Goal: Task Accomplishment & Management: Manage account settings

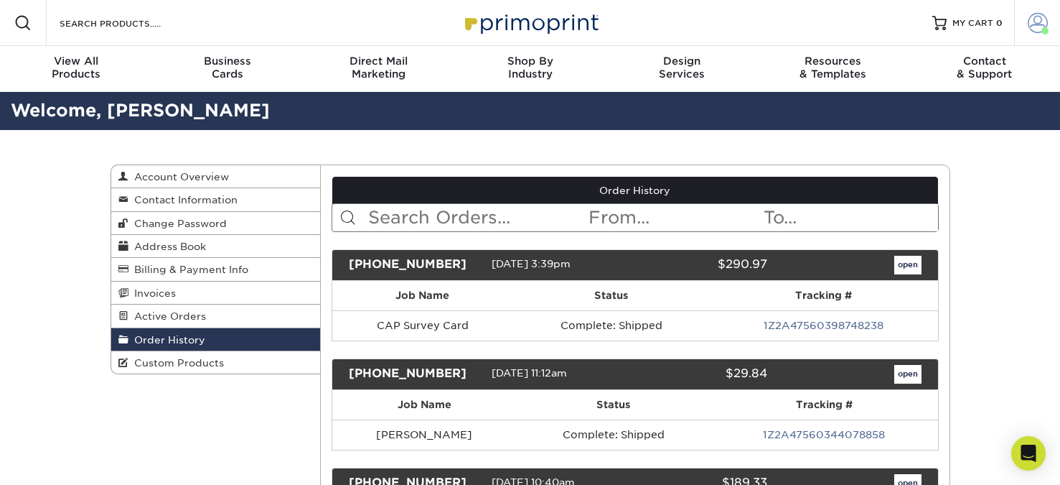
click at [1036, 16] on span at bounding box center [1038, 23] width 20 height 20
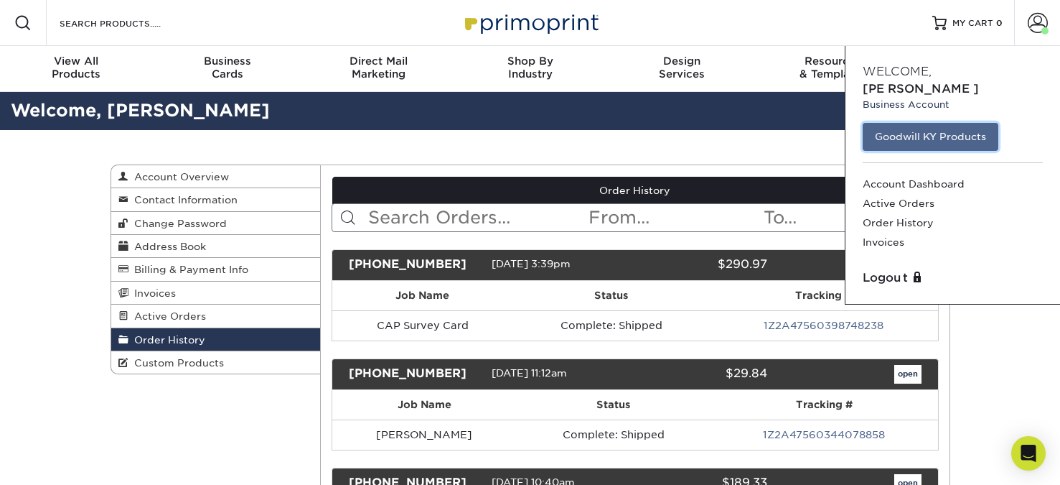
click at [907, 123] on link "Goodwill KY Products" at bounding box center [931, 136] width 136 height 27
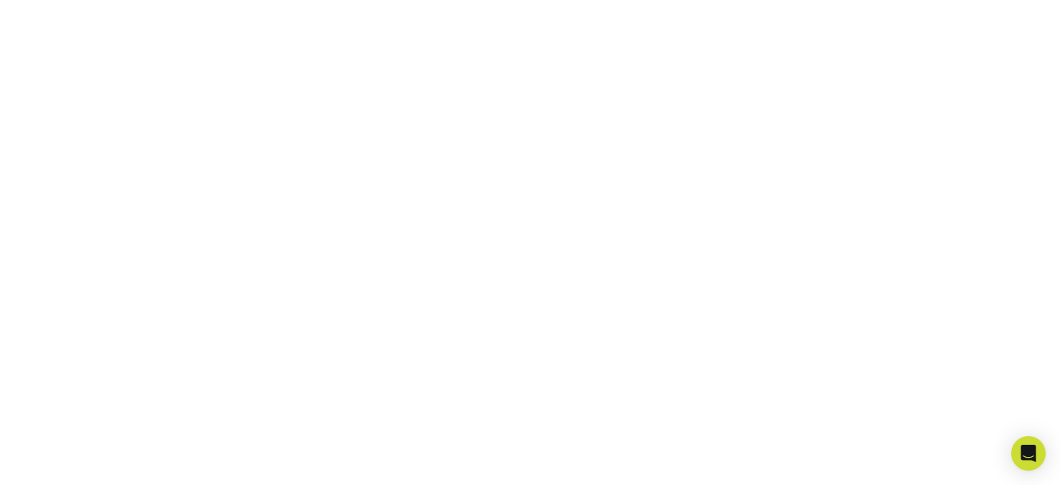
scroll to position [574, 0]
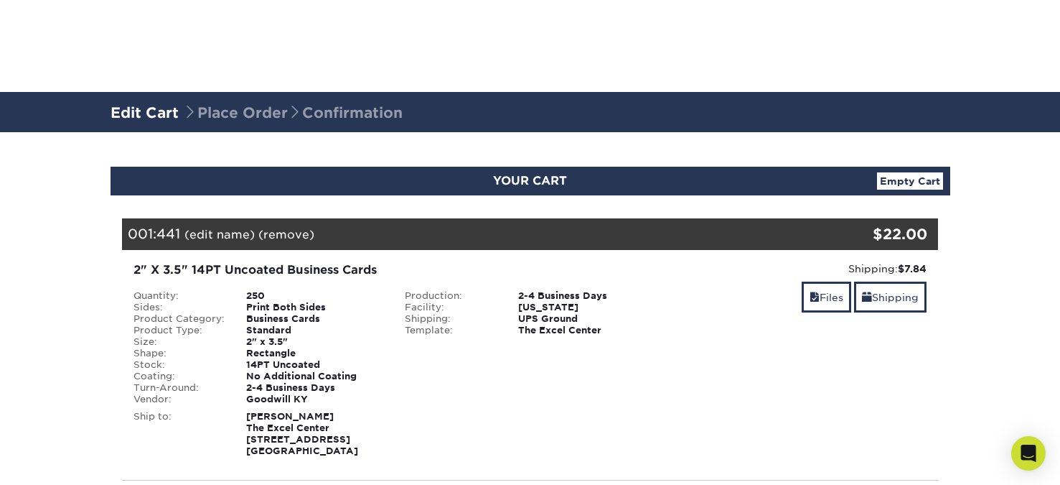
scroll to position [359, 0]
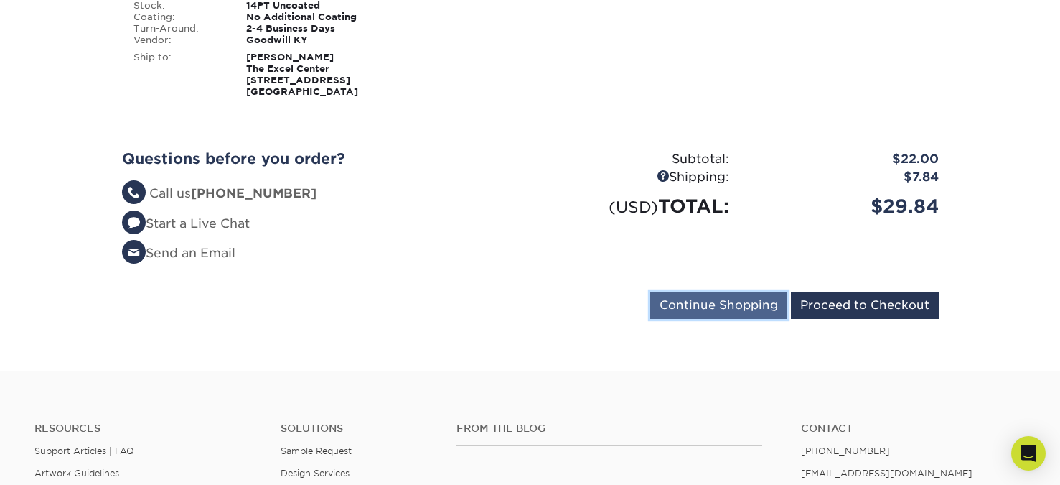
click at [705, 305] on input "Continue Shopping" at bounding box center [718, 304] width 137 height 27
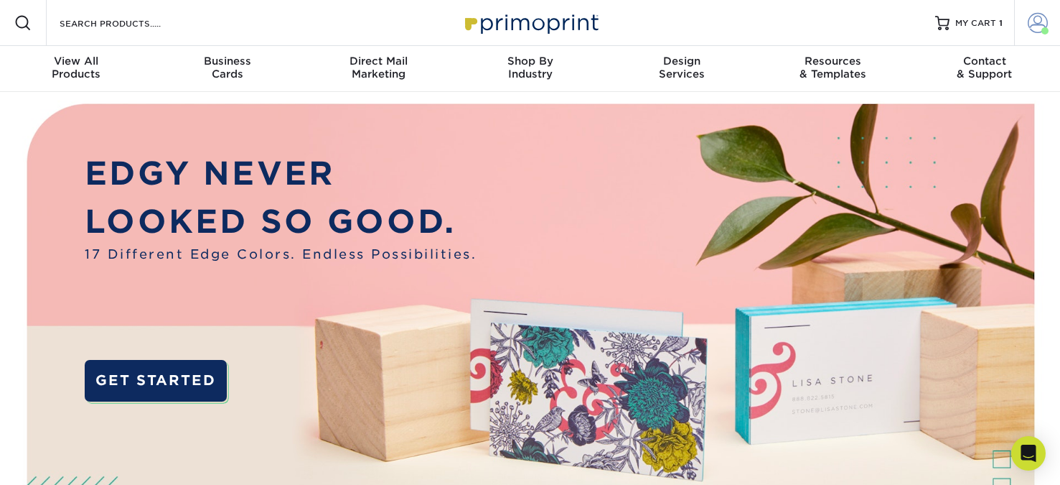
click at [1040, 18] on span at bounding box center [1038, 23] width 20 height 20
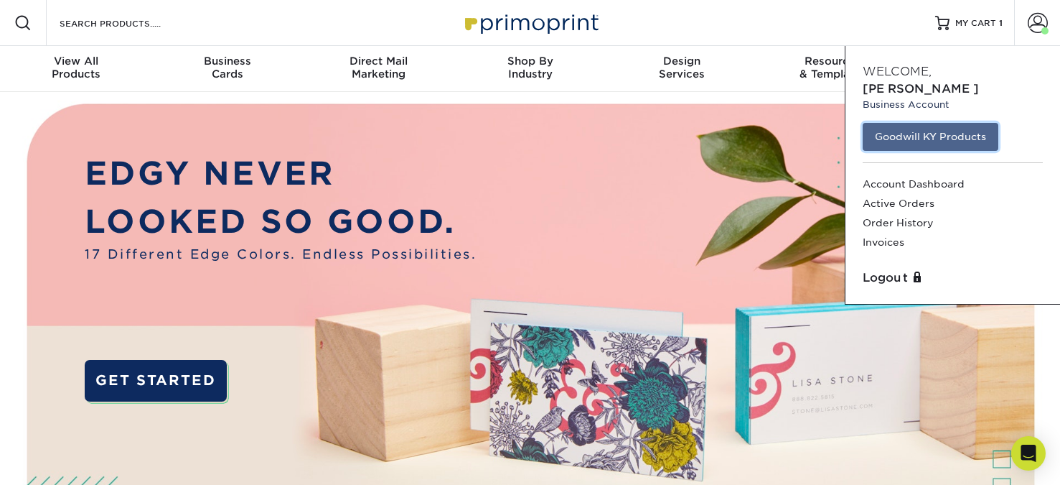
click at [908, 123] on link "Goodwill KY Products" at bounding box center [931, 136] width 136 height 27
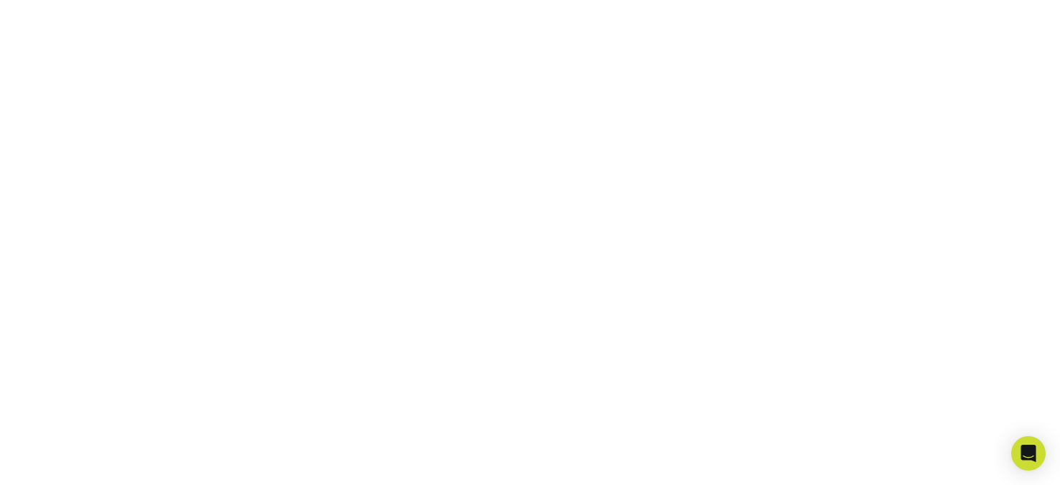
scroll to position [358, 0]
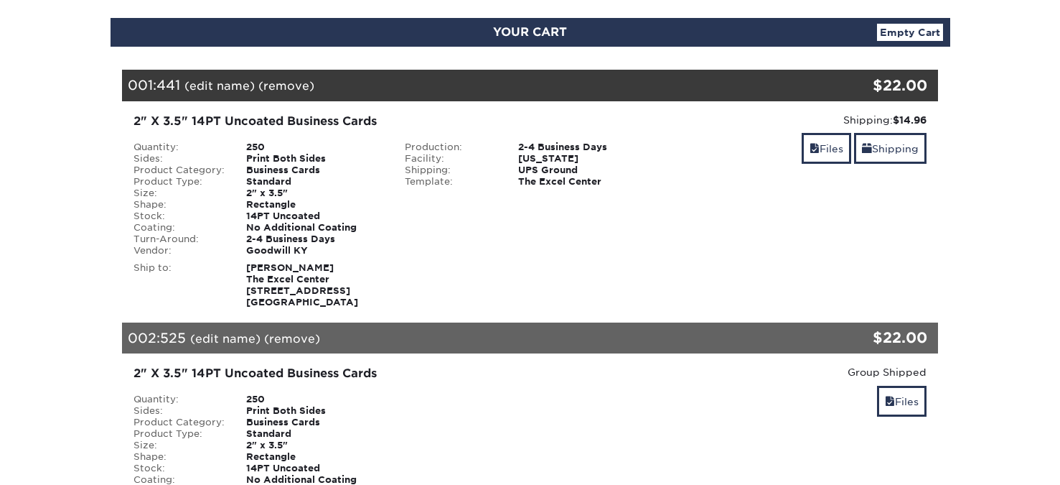
scroll to position [359, 0]
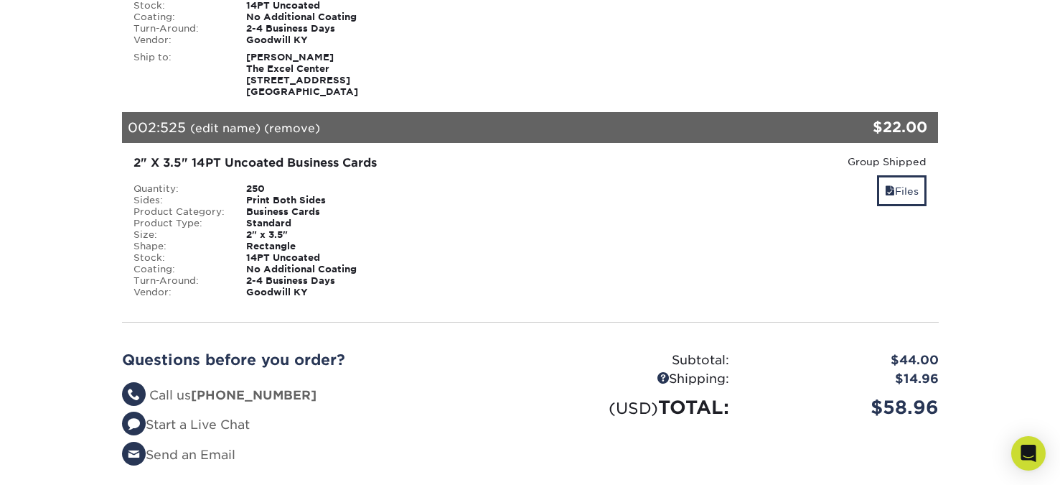
click at [229, 130] on link "(edit name)" at bounding box center [225, 128] width 70 height 14
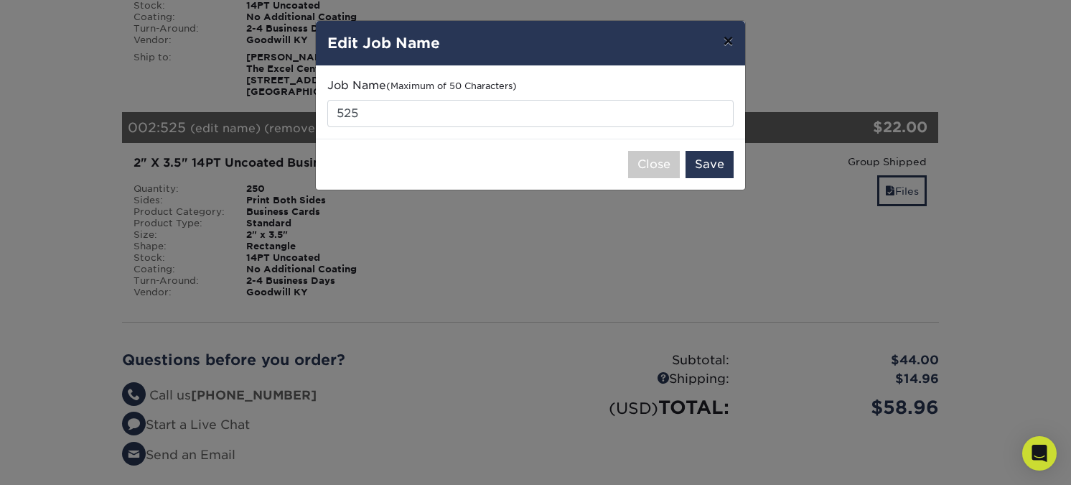
click at [731, 35] on button "×" at bounding box center [727, 41] width 33 height 40
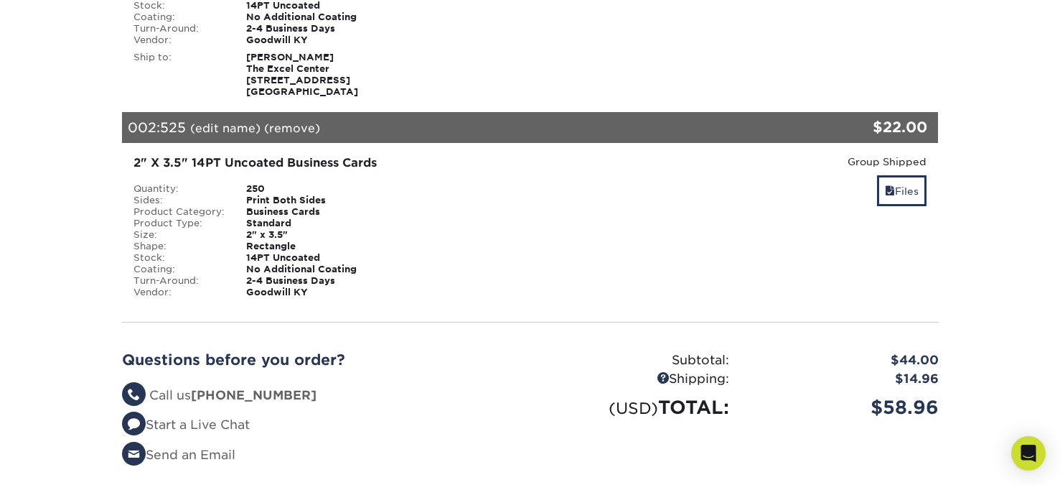
click at [284, 126] on link "(remove)" at bounding box center [292, 128] width 56 height 14
click at [554, 128] on link "Yes" at bounding box center [558, 128] width 20 height 14
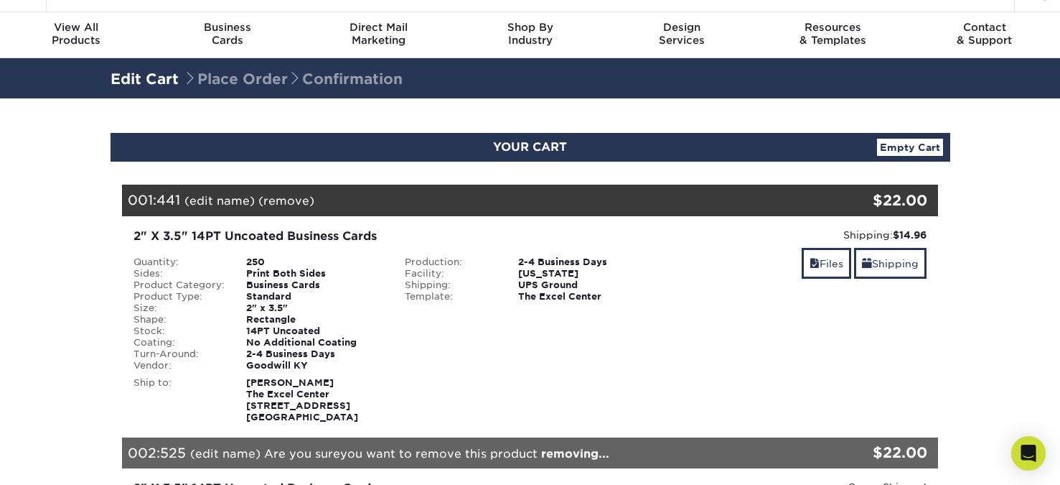
scroll to position [0, 0]
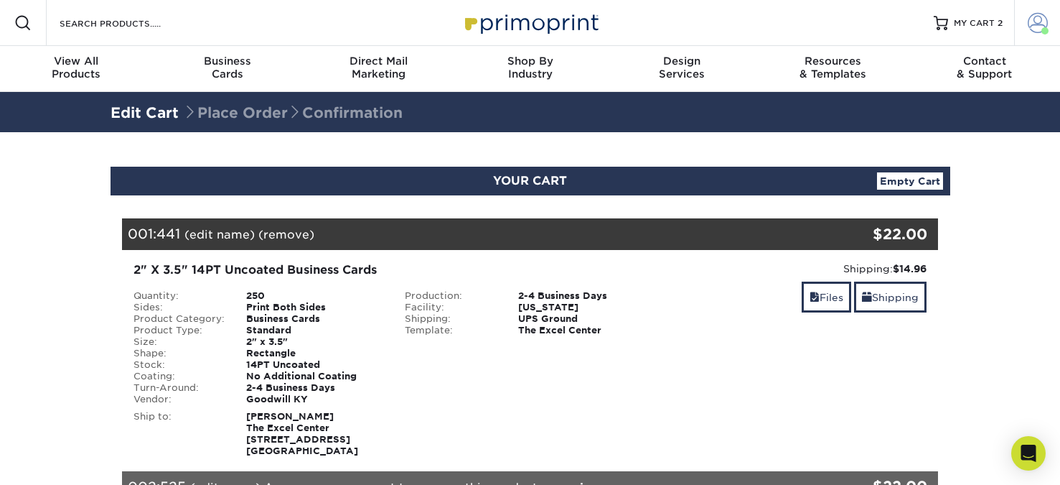
click at [1035, 22] on span at bounding box center [1038, 23] width 20 height 20
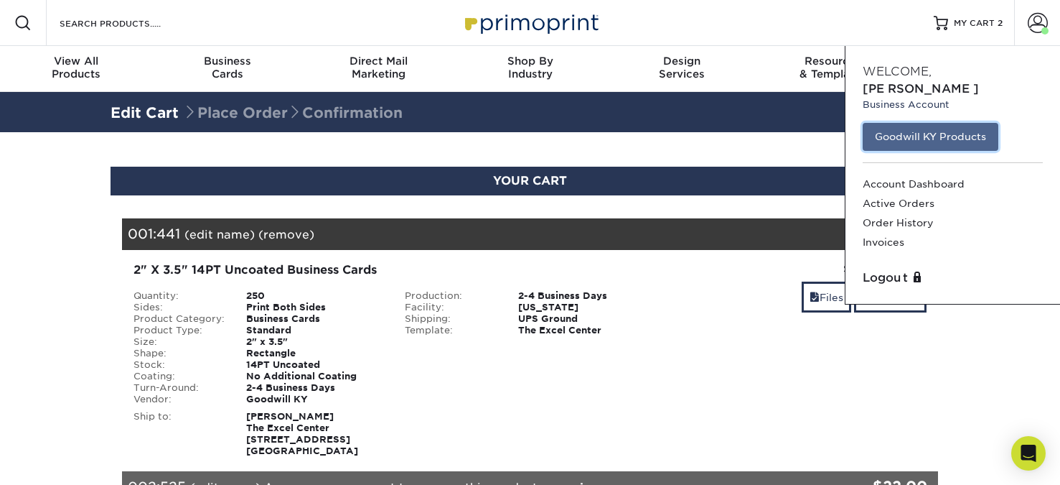
click at [885, 123] on link "Goodwill KY Products" at bounding box center [931, 136] width 136 height 27
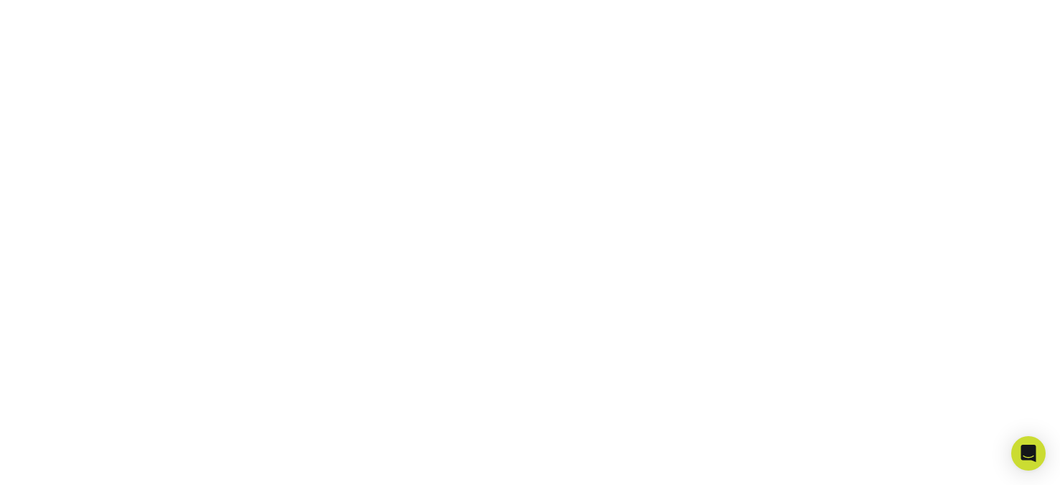
scroll to position [430, 0]
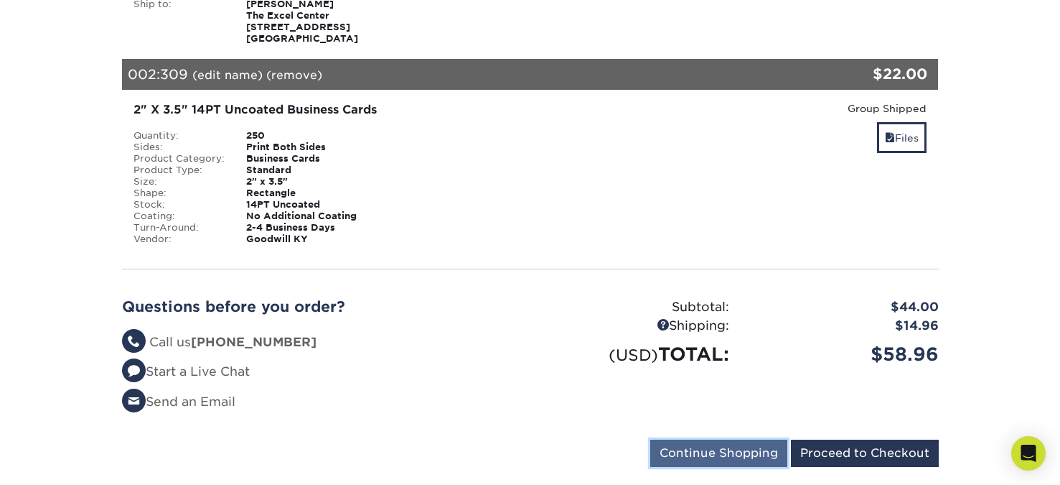
click at [688, 439] on div "Your Cart is Empty Goodwill KY Products View Account Active Orders Order Histor…" at bounding box center [530, 139] width 817 height 666
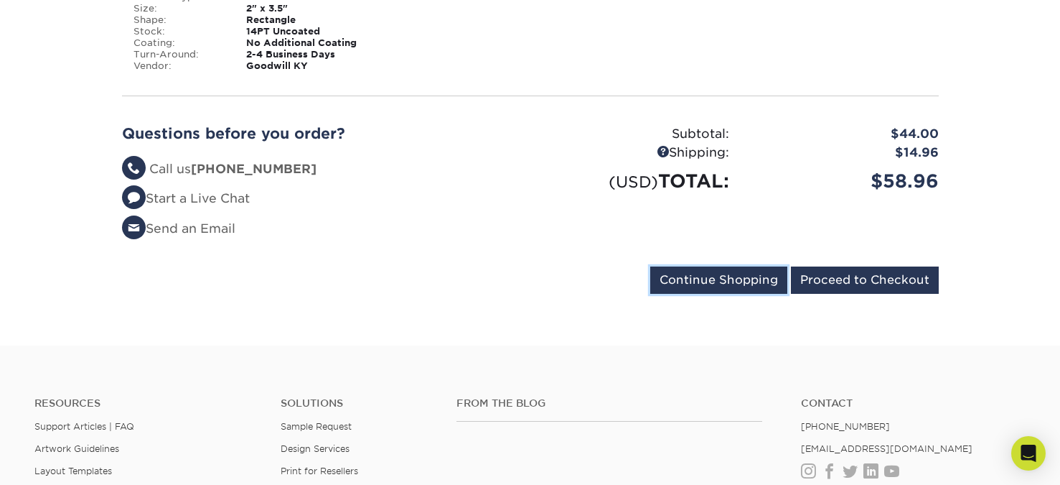
scroll to position [646, 0]
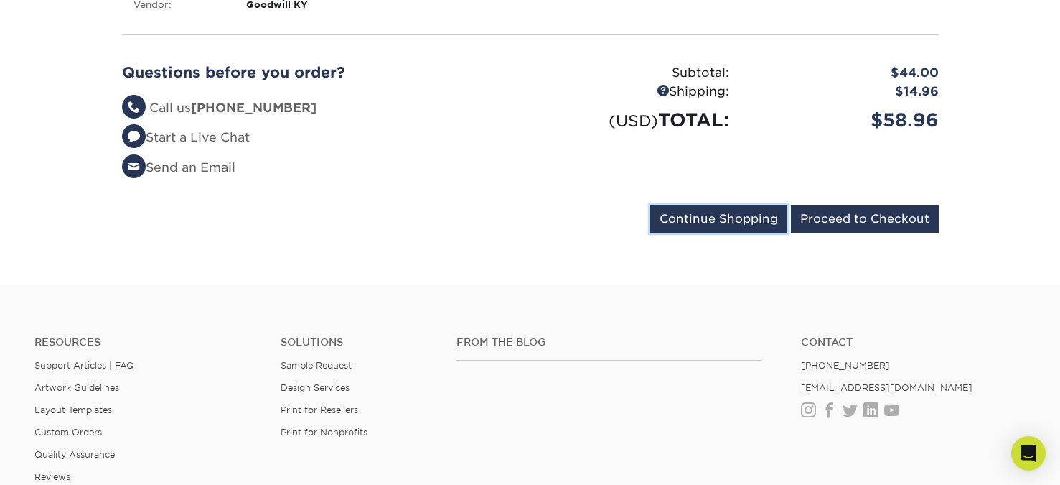
drag, startPoint x: 755, startPoint y: 212, endPoint x: 638, endPoint y: 228, distance: 117.4
click at [754, 212] on input "Continue Shopping" at bounding box center [718, 218] width 137 height 27
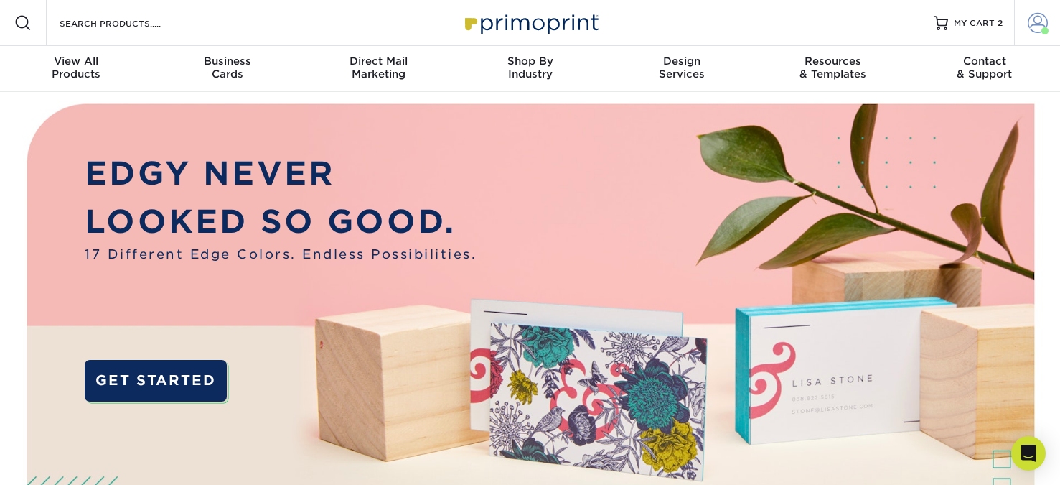
click at [1042, 26] on span at bounding box center [1038, 23] width 20 height 20
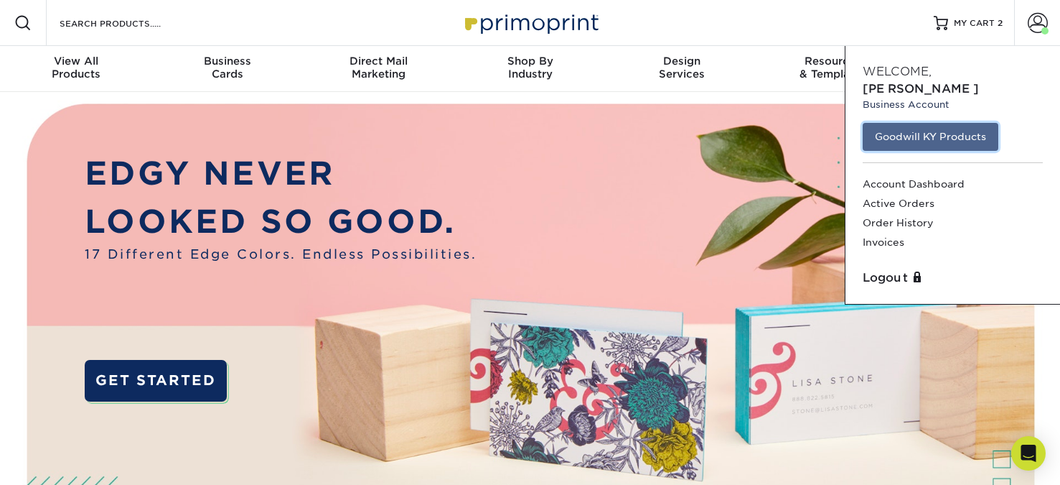
click at [908, 123] on link "Goodwill KY Products" at bounding box center [931, 136] width 136 height 27
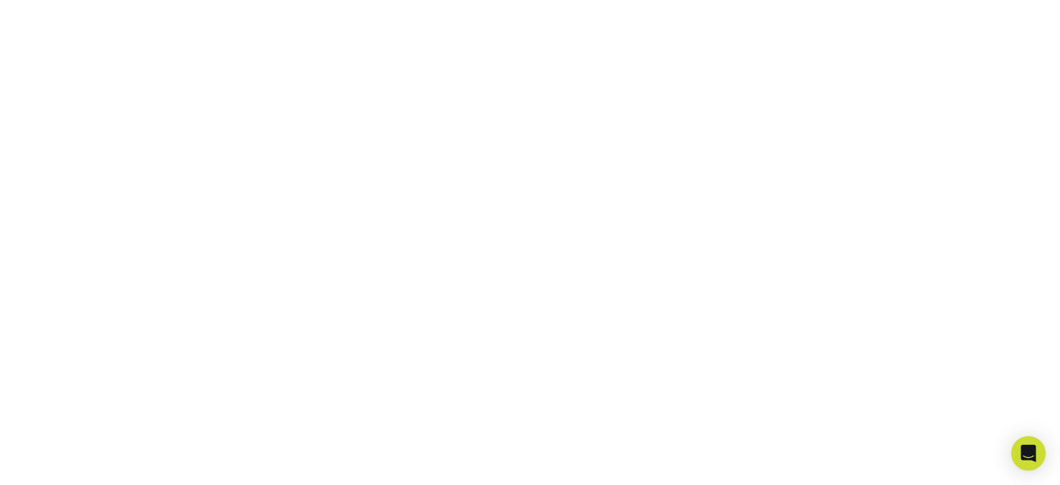
scroll to position [430, 0]
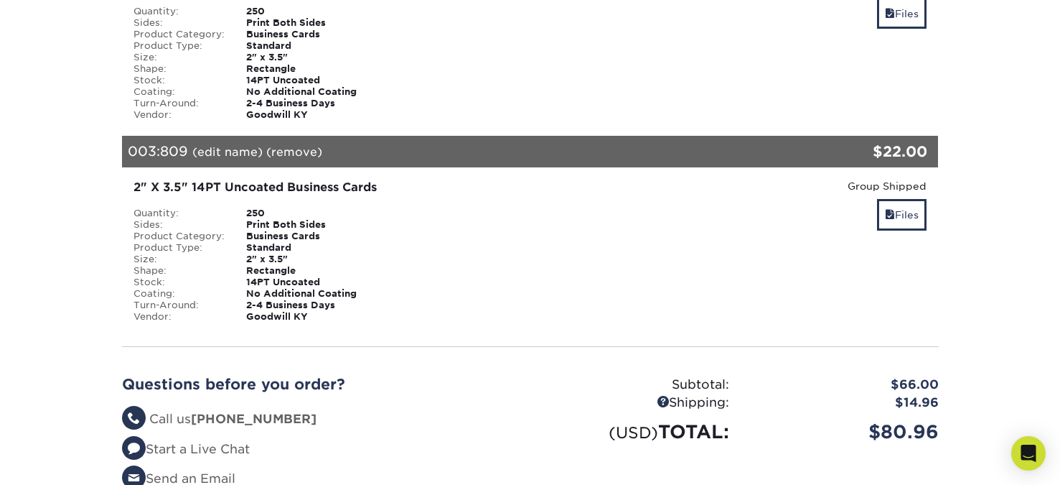
scroll to position [718, 0]
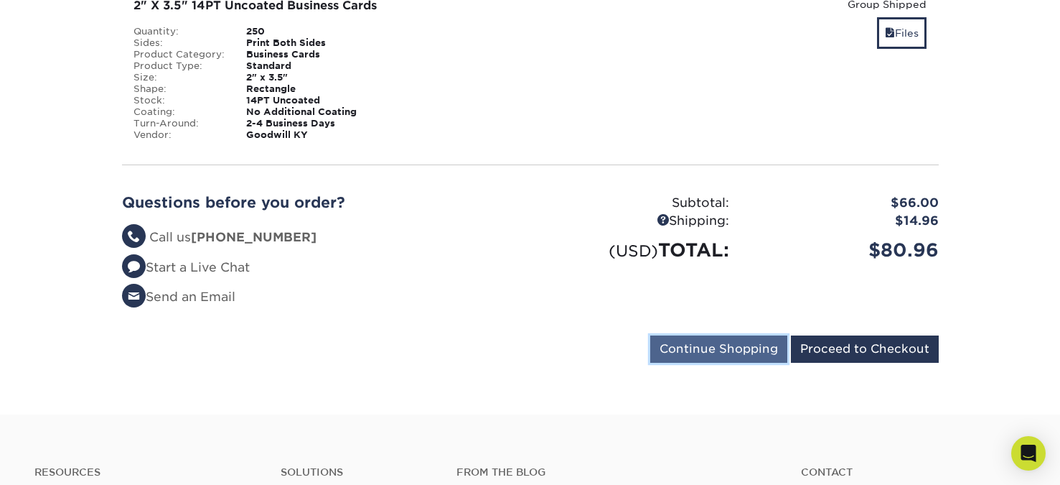
click at [743, 345] on input "Continue Shopping" at bounding box center [718, 348] width 137 height 27
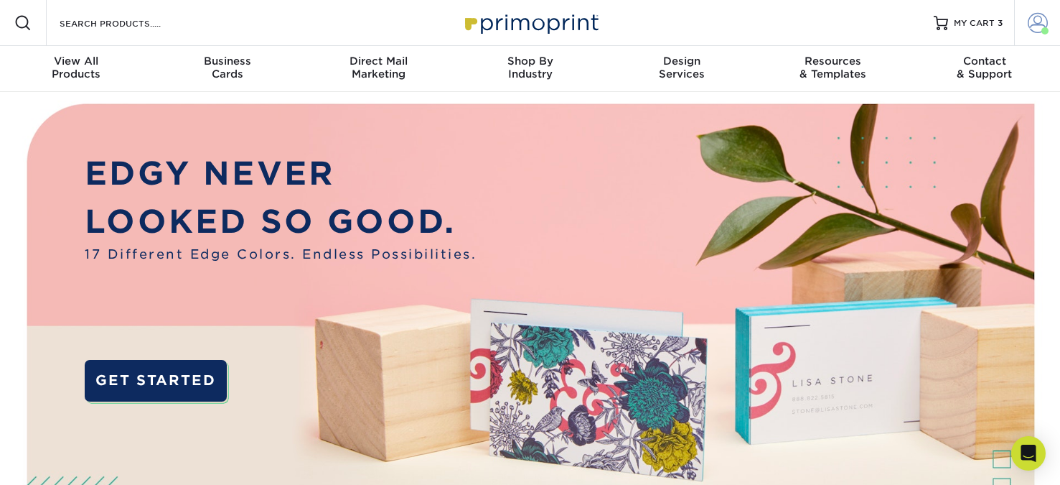
click at [1046, 17] on span at bounding box center [1038, 23] width 20 height 20
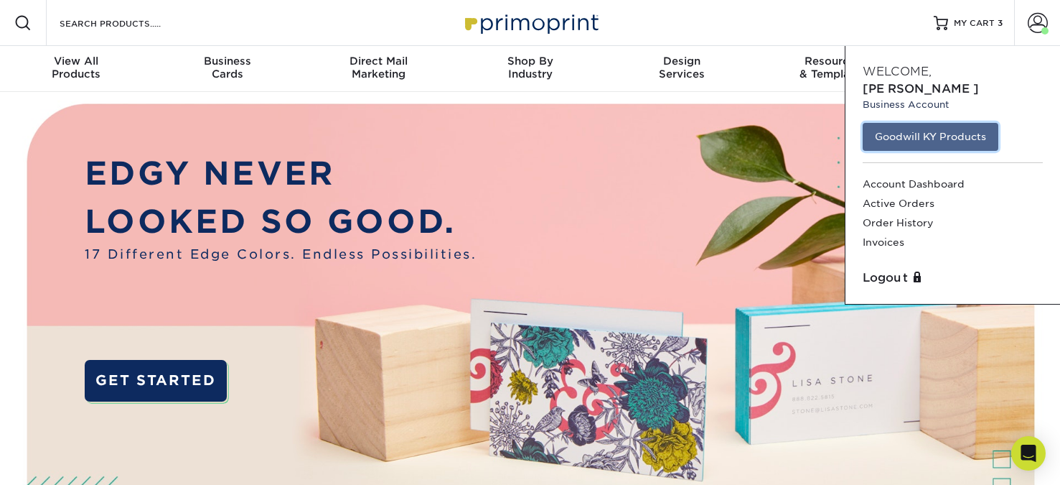
click at [922, 123] on link "Goodwill KY Products" at bounding box center [931, 136] width 136 height 27
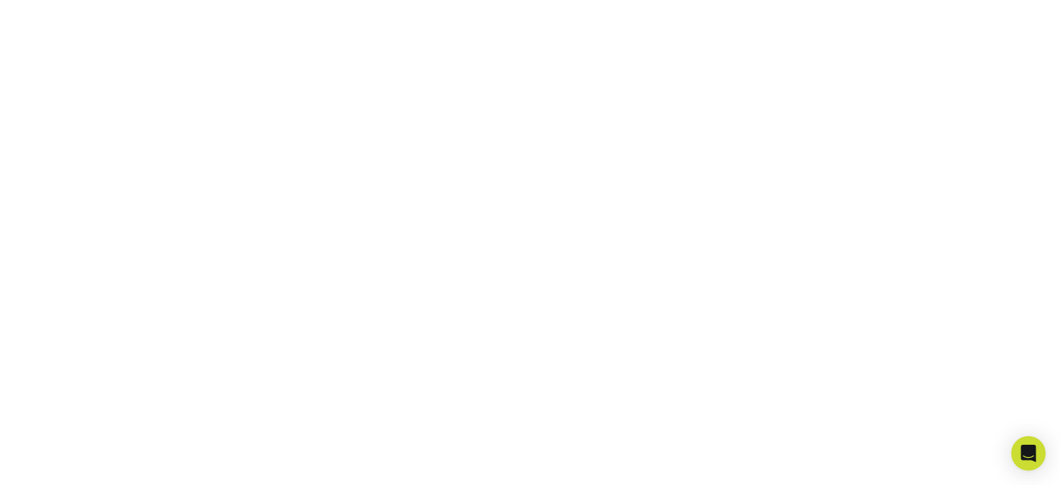
scroll to position [358, 0]
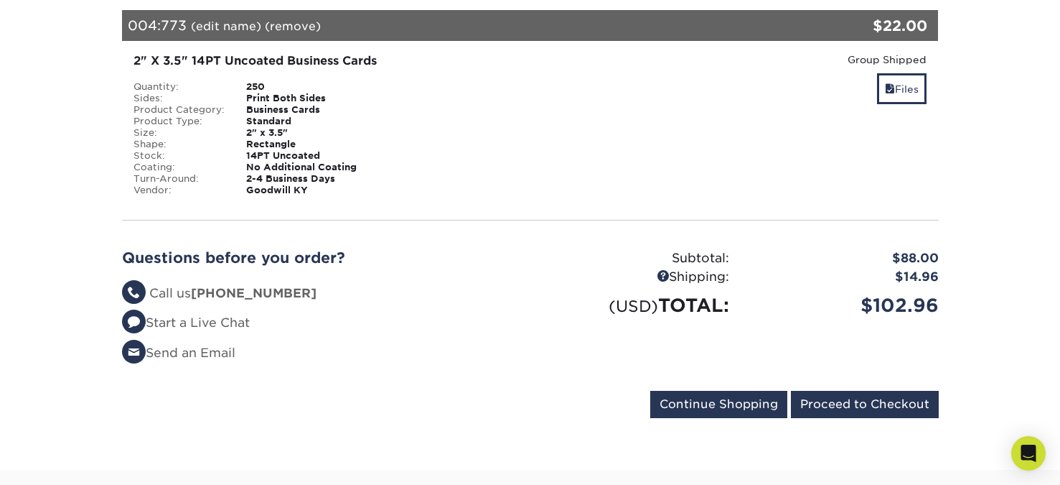
scroll to position [1005, 0]
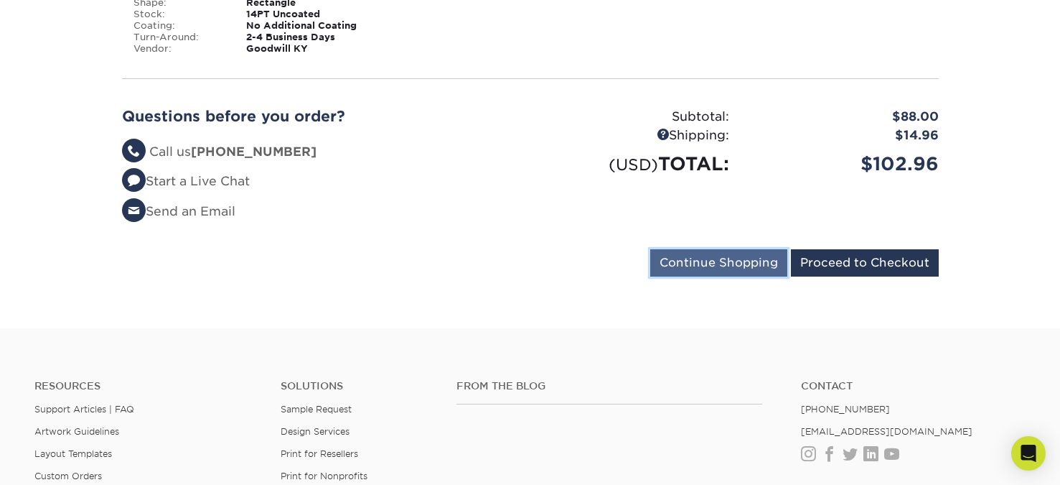
click at [738, 260] on input "Continue Shopping" at bounding box center [718, 262] width 137 height 27
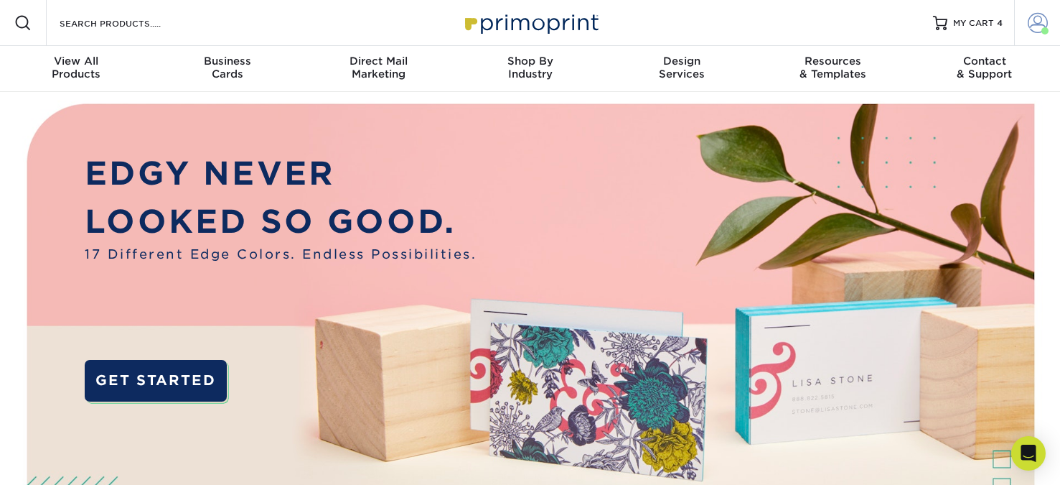
click at [1043, 14] on span at bounding box center [1038, 23] width 20 height 20
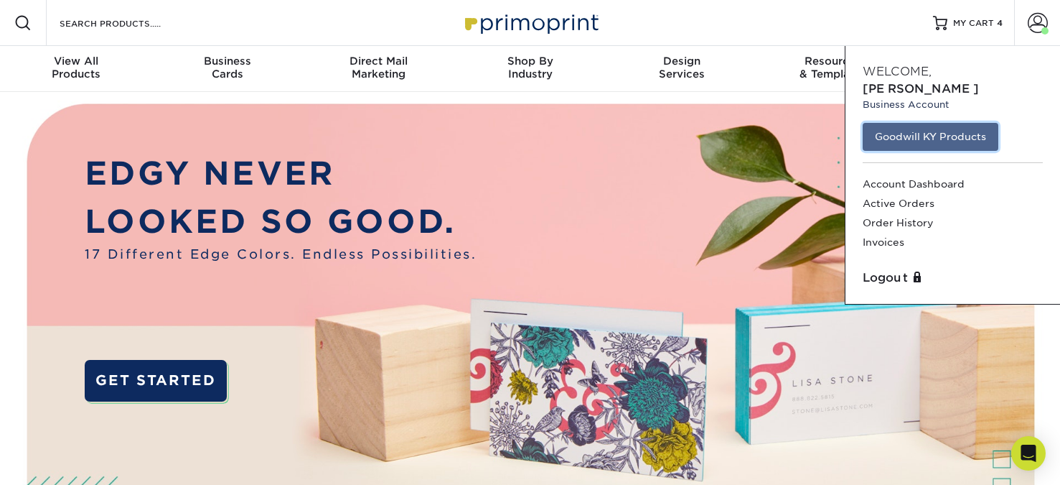
click at [914, 123] on link "Goodwill KY Products" at bounding box center [931, 136] width 136 height 27
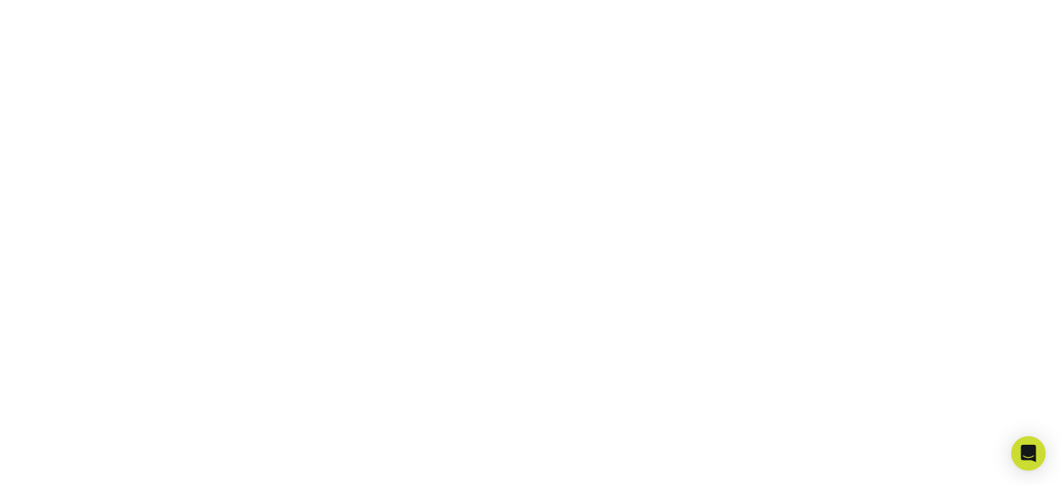
scroll to position [358, 0]
